Goal: Contribute content

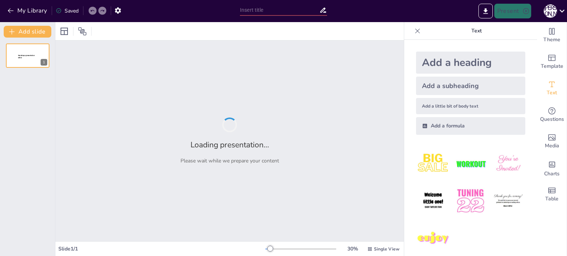
type input "Існування НЛО: Факти та Міфи"
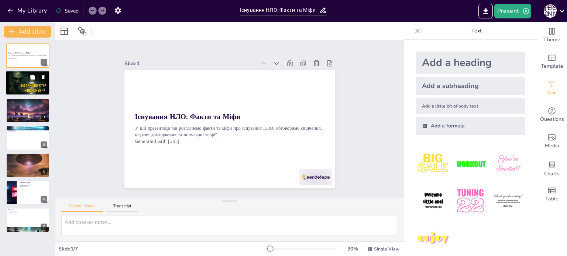
click at [18, 76] on p "Природа НЛО" at bounding box center [28, 76] width 40 height 1
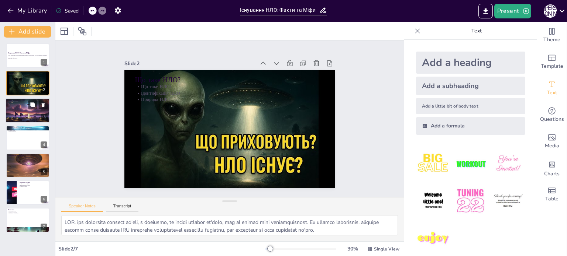
click at [26, 109] on div at bounding box center [28, 110] width 44 height 25
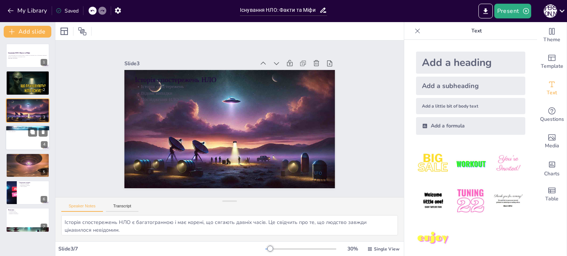
click at [25, 128] on p "Наукові дослідження [PERSON_NAME]" at bounding box center [28, 128] width 40 height 2
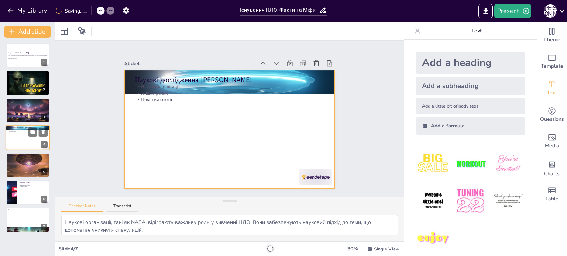
click at [24, 138] on div at bounding box center [28, 137] width 44 height 25
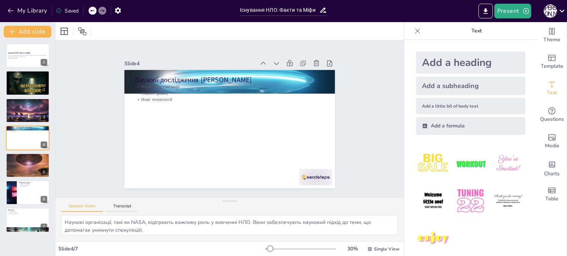
click at [27, 153] on div "Існування НЛО: Факти та [PERSON_NAME] У цій презентації ми розглянемо факти та …" at bounding box center [27, 138] width 55 height 189
click at [27, 166] on div at bounding box center [28, 165] width 44 height 33
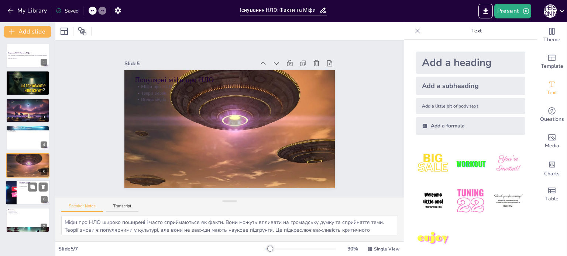
click at [23, 193] on div at bounding box center [28, 192] width 44 height 25
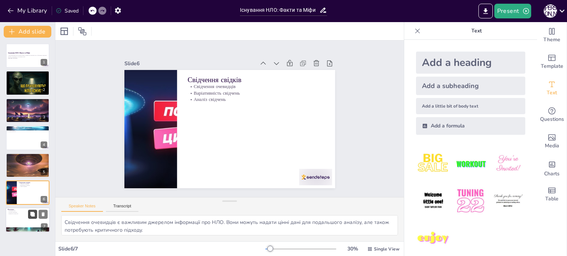
click at [29, 211] on button at bounding box center [32, 214] width 9 height 9
type textarea "Існування НЛО залишається предметом дебатів у науковому та суспільному середови…"
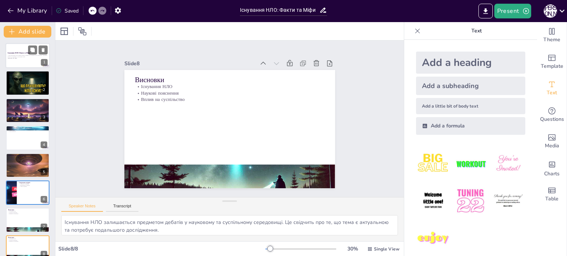
click at [16, 54] on strong "Існування НЛО: Факти та Міфи" at bounding box center [19, 53] width 22 height 2
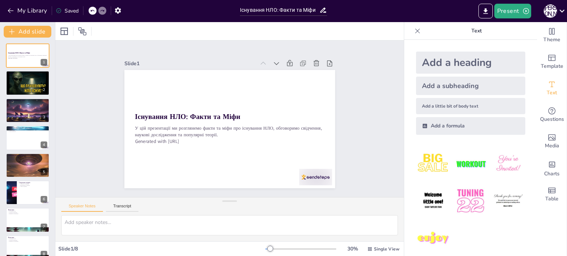
click at [404, 62] on div "Add a heading Add a subheading Add a little bit of body text Add a formula" at bounding box center [470, 148] width 133 height 217
click at [490, 8] on button "Export to PowerPoint" at bounding box center [485, 11] width 14 height 15
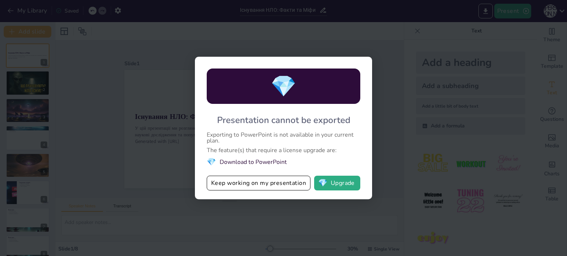
click at [490, 172] on div "💎 Presentation cannot be exported Exporting to PowerPoint is not available in y…" at bounding box center [283, 128] width 567 height 256
click at [237, 187] on button "Keep working on my presentation" at bounding box center [259, 183] width 104 height 15
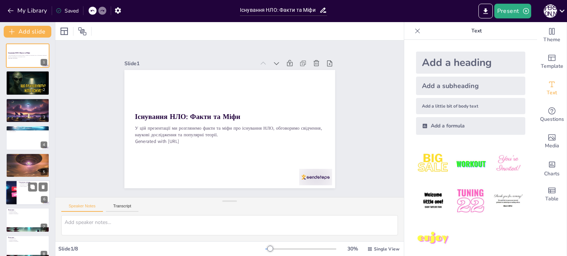
scroll to position [9, 0]
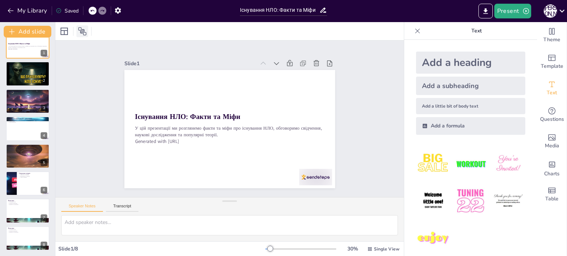
click at [83, 28] on icon at bounding box center [82, 31] width 9 height 9
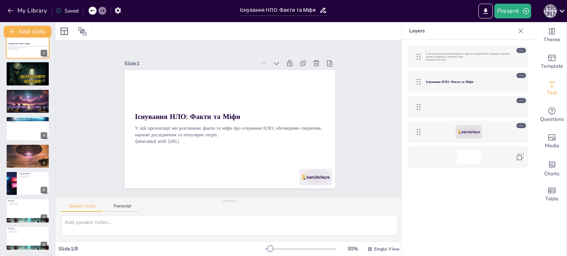
click at [556, 10] on div "Д [PERSON_NAME]" at bounding box center [549, 10] width 13 height 13
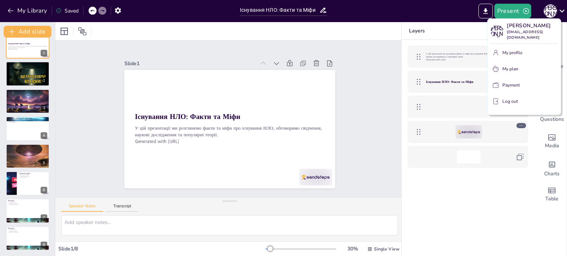
click at [12, 70] on div at bounding box center [283, 128] width 567 height 256
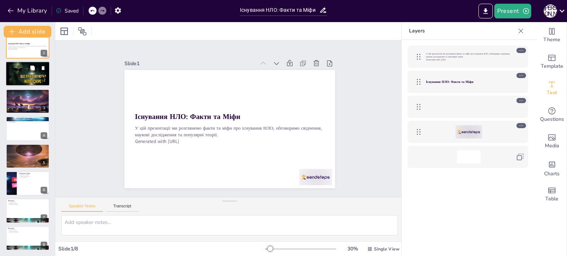
click at [27, 73] on div at bounding box center [28, 74] width 44 height 25
type textarea "LOR, ips dolorsita consect ad'eli, s doeiusmo, te incidi utlabor et'dolo, mag a…"
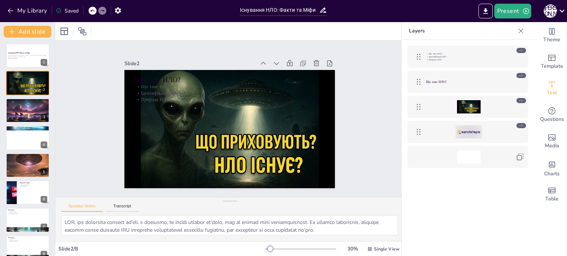
scroll to position [7, 0]
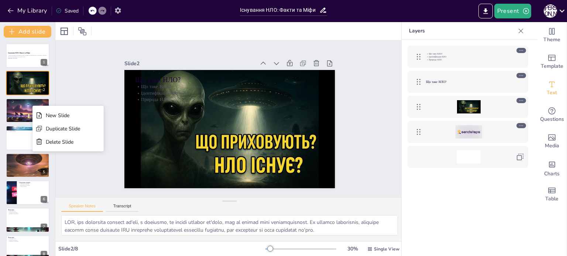
click at [116, 11] on icon "button" at bounding box center [118, 10] width 6 height 6
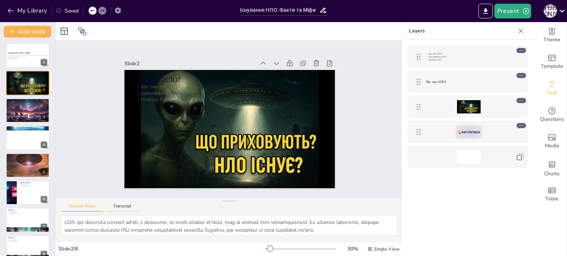
click at [117, 11] on icon "button" at bounding box center [118, 10] width 6 height 6
click at [117, 13] on icon "button" at bounding box center [118, 11] width 8 height 8
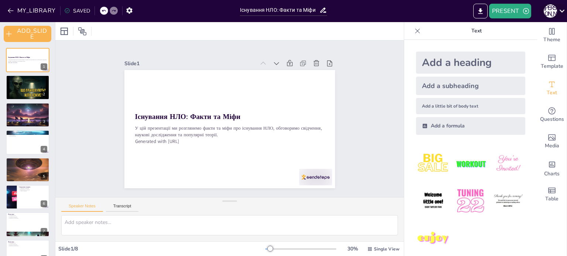
click at [559, 11] on icon at bounding box center [562, 11] width 10 height 10
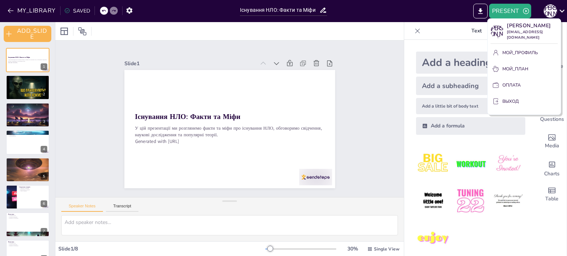
click at [561, 12] on div at bounding box center [283, 128] width 567 height 256
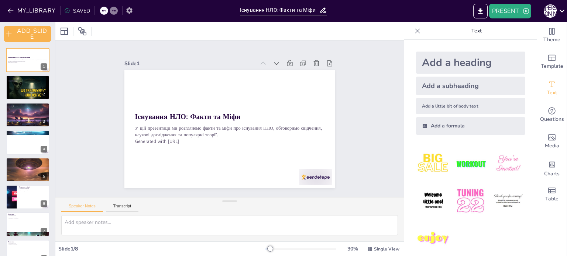
click at [130, 8] on icon "button" at bounding box center [129, 11] width 8 height 8
click at [563, 8] on icon at bounding box center [562, 11] width 10 height 10
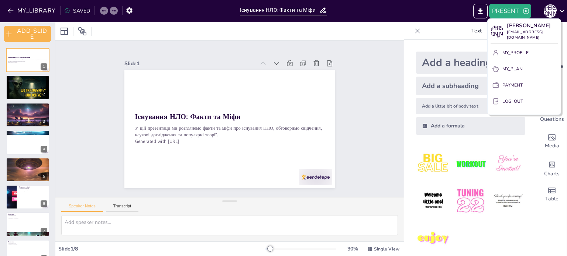
click at [23, 91] on div at bounding box center [283, 128] width 567 height 256
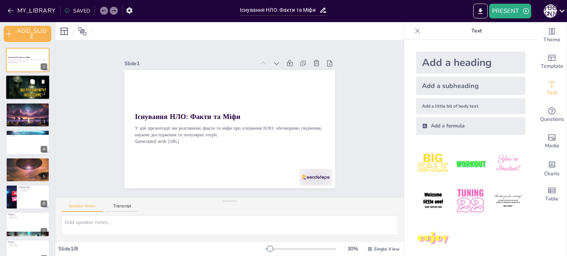
click at [26, 92] on div at bounding box center [28, 87] width 44 height 25
type textarea "LOR, ips dolorsita consect ad'eli, s doeiusmo, te incidi utlabor et'dolo, mag a…"
